Goal: Navigation & Orientation: Go to known website

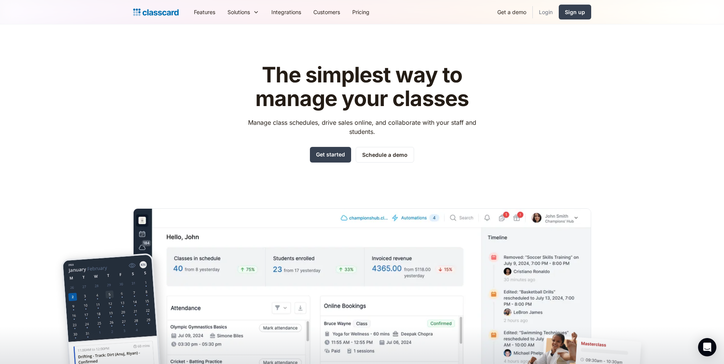
click at [549, 14] on link "Login" at bounding box center [546, 11] width 26 height 17
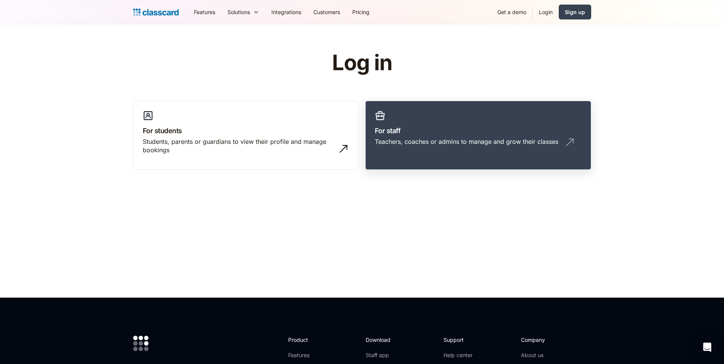
click at [437, 131] on h3 "For staff" at bounding box center [478, 131] width 207 height 10
